Goal: Transaction & Acquisition: Purchase product/service

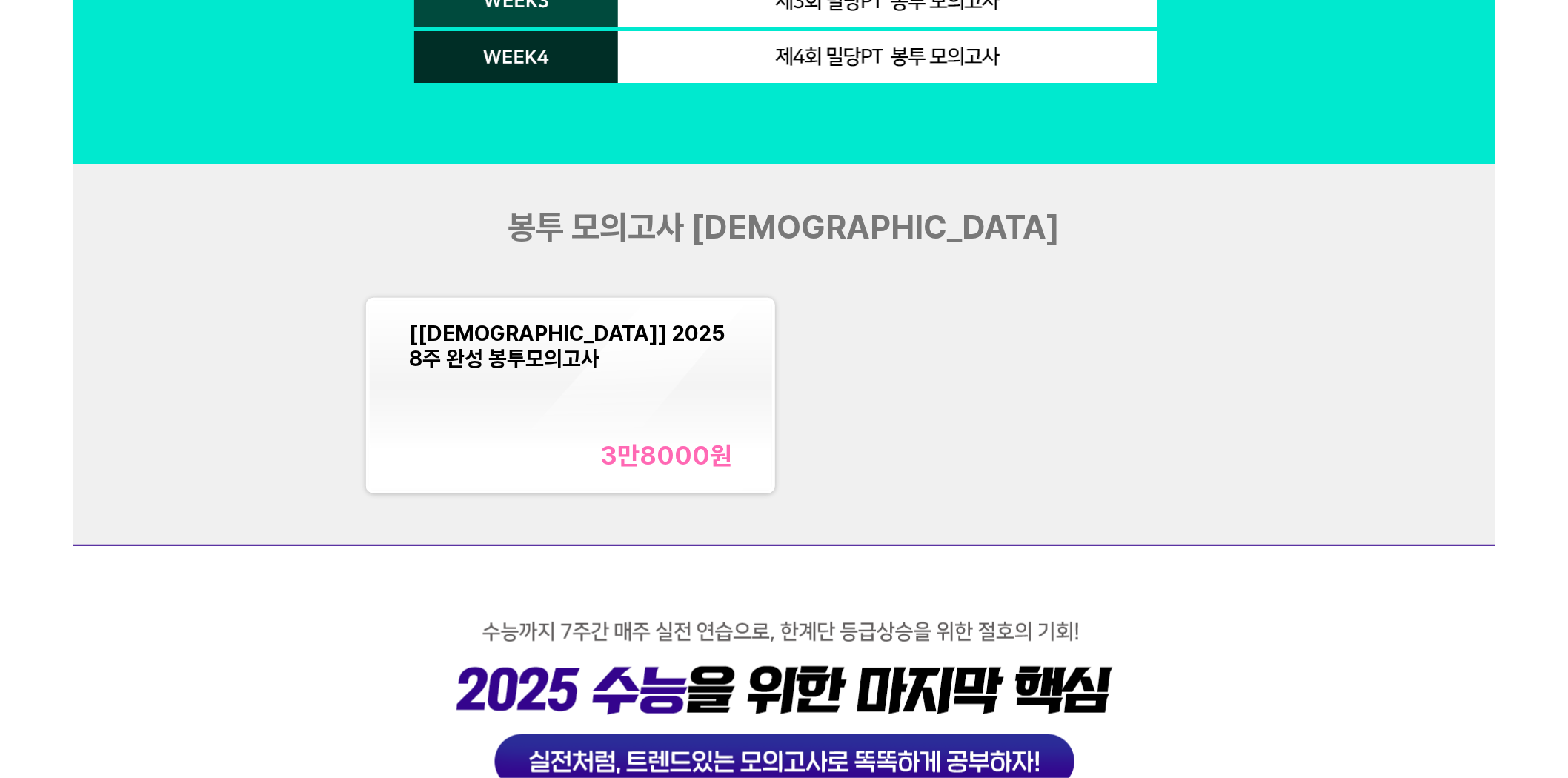
scroll to position [6255, 0]
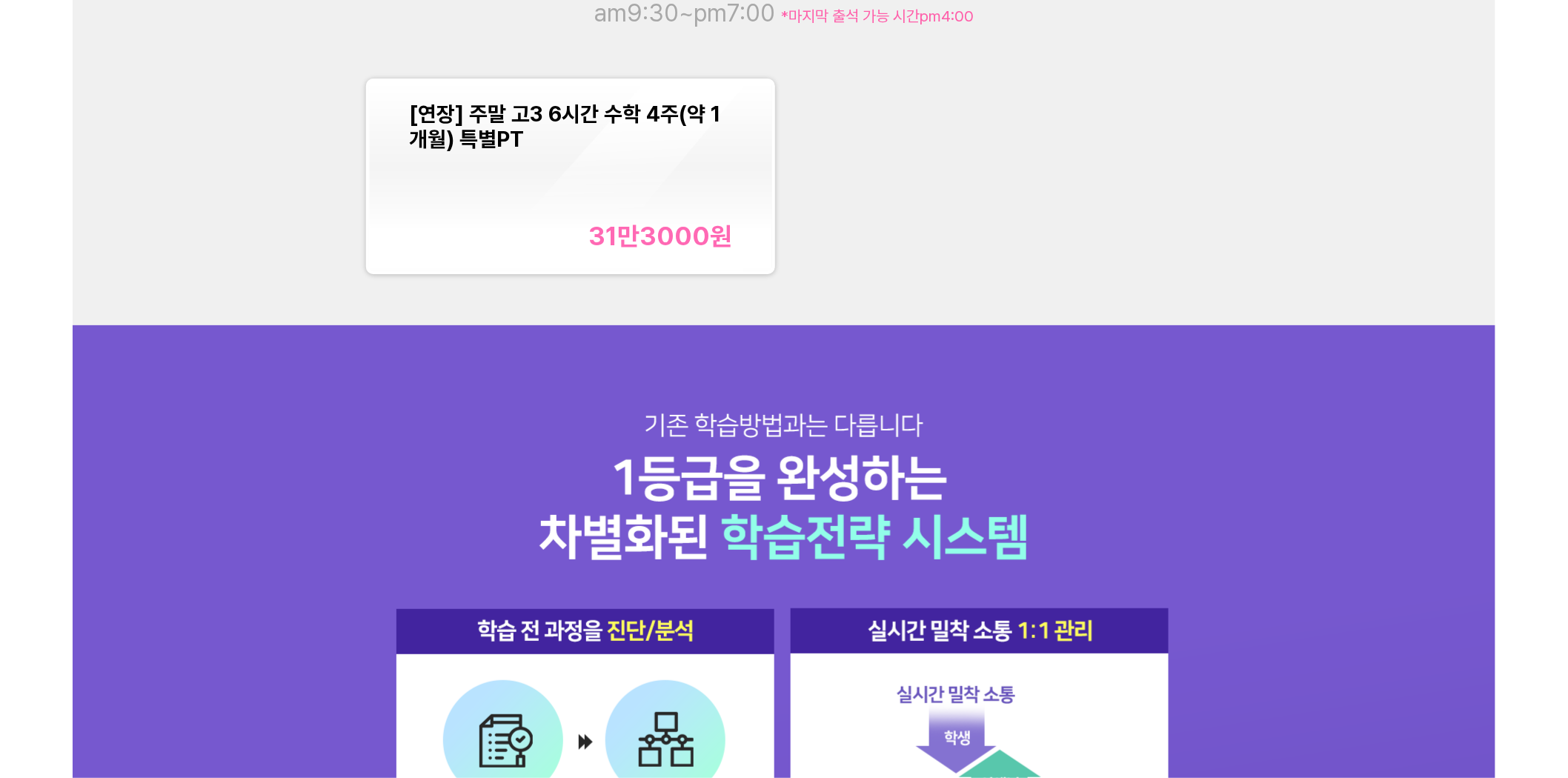
scroll to position [1893, 0]
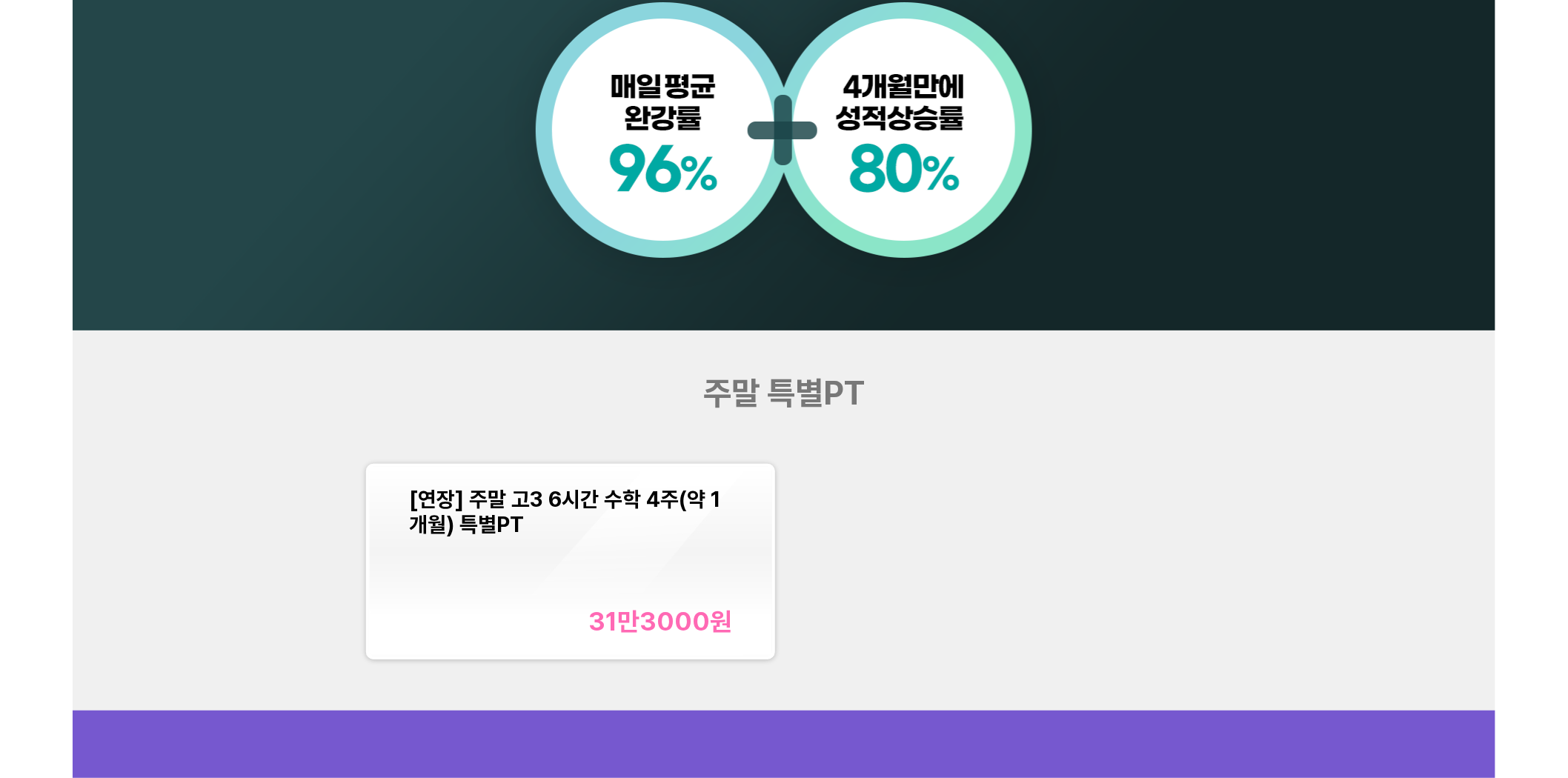
scroll to position [1728, 0]
